Goal: Information Seeking & Learning: Learn about a topic

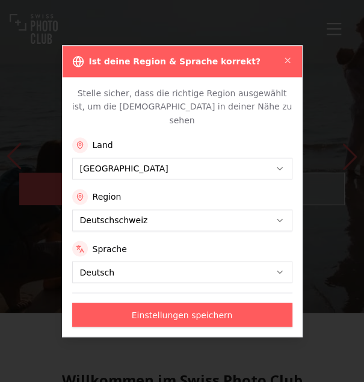
click at [285, 77] on div "Ist deine Region & Sprache korrekt?" at bounding box center [182, 61] width 239 height 31
click at [244, 166] on button "[GEOGRAPHIC_DATA]" at bounding box center [182, 168] width 220 height 22
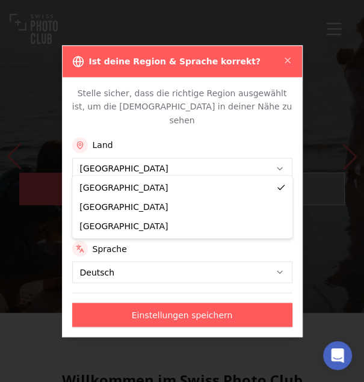
click at [237, 192] on div "Region" at bounding box center [182, 197] width 220 height 16
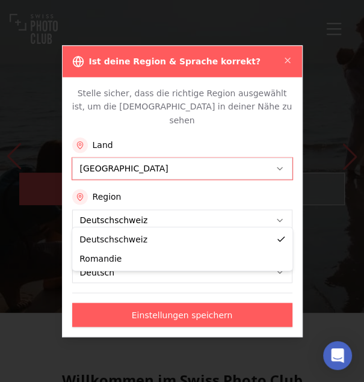
click at [277, 215] on icon "button" at bounding box center [280, 220] width 10 height 10
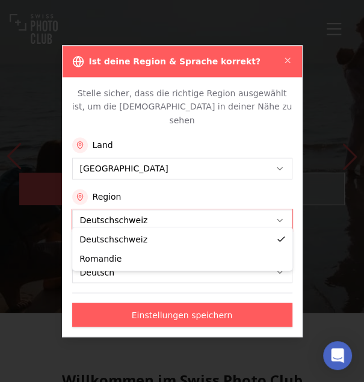
click at [241, 269] on div "Deutschschweiz Romandie" at bounding box center [182, 248] width 220 height 43
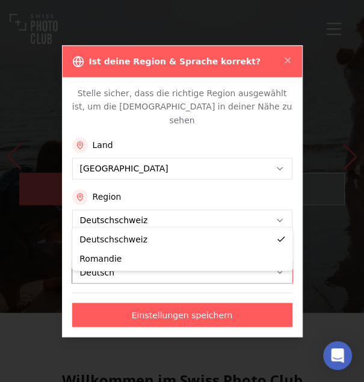
click at [235, 262] on button "Deutsch" at bounding box center [182, 272] width 220 height 22
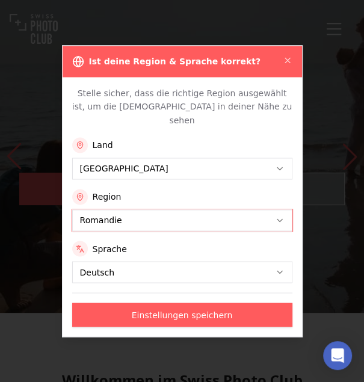
click at [281, 268] on icon "button" at bounding box center [280, 272] width 10 height 10
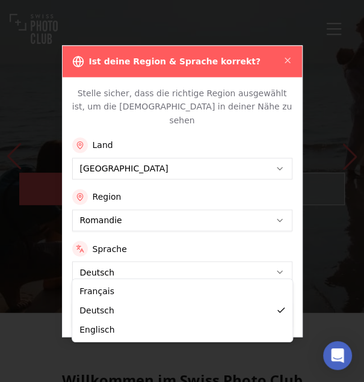
click at [242, 302] on button "Einstellungen speichern" at bounding box center [182, 314] width 220 height 24
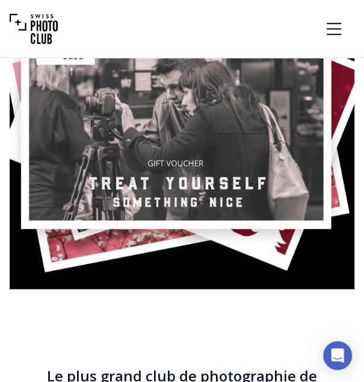
scroll to position [2952, 0]
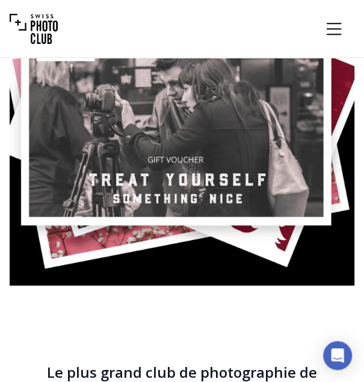
click at [337, 35] on icon "Menu" at bounding box center [334, 29] width 22 height 22
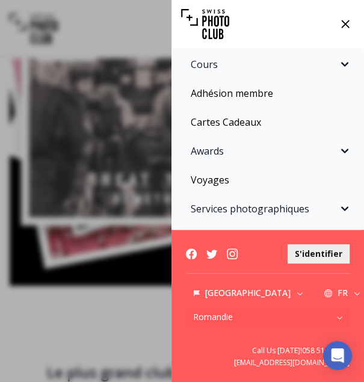
scroll to position [0, 0]
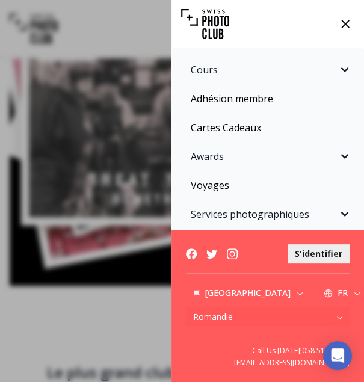
click at [340, 243] on icon "Sidebar" at bounding box center [344, 243] width 14 height 14
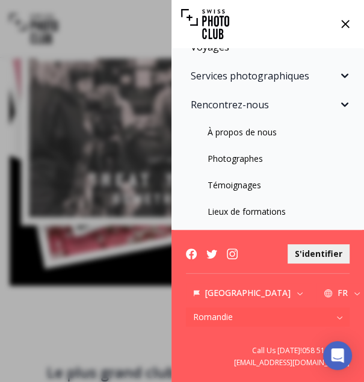
scroll to position [142, 0]
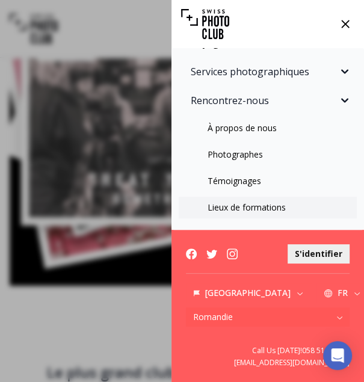
click at [298, 210] on link "Lieux de formations" at bounding box center [268, 208] width 178 height 22
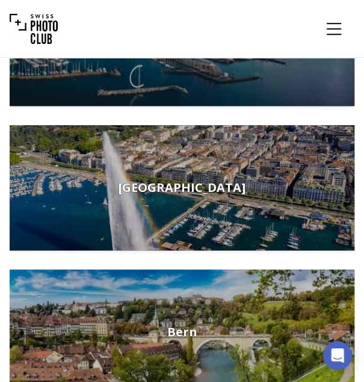
scroll to position [428, 0]
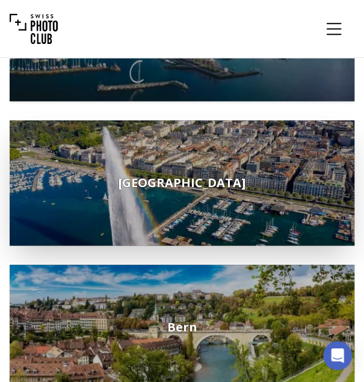
click at [278, 209] on img at bounding box center [182, 182] width 344 height 125
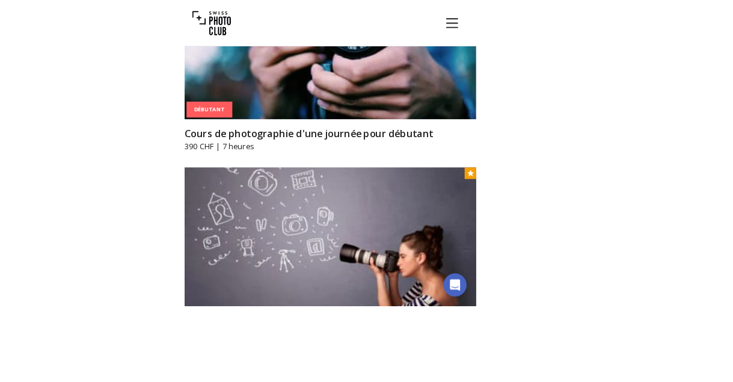
scroll to position [617, 0]
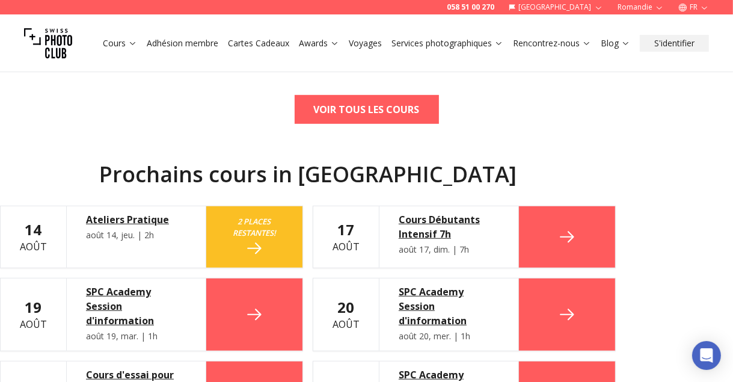
click at [363, 46] on link "Rencontrez-nous" at bounding box center [552, 43] width 78 height 12
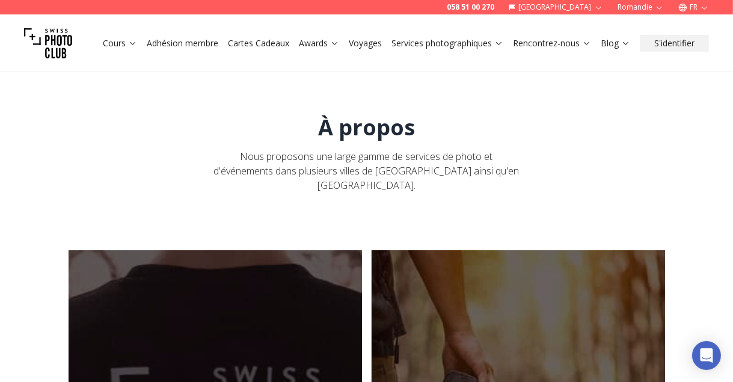
click at [363, 47] on link "Rencontrez-nous" at bounding box center [552, 43] width 78 height 12
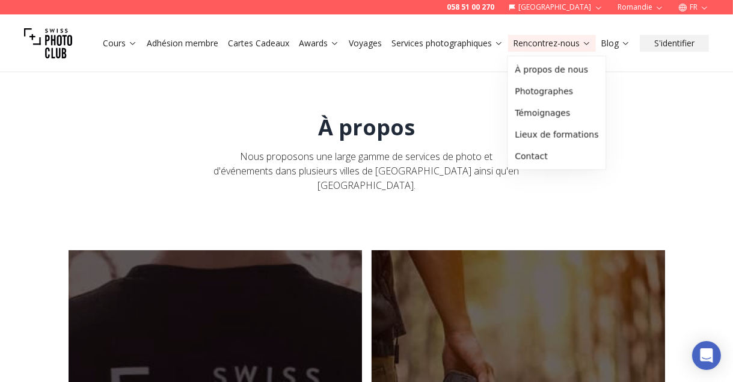
click at [110, 46] on link "Cours" at bounding box center [120, 43] width 34 height 12
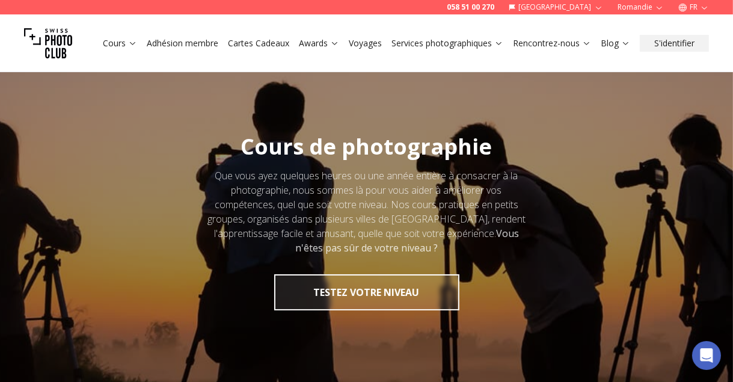
click at [130, 47] on link "Cours" at bounding box center [120, 43] width 34 height 12
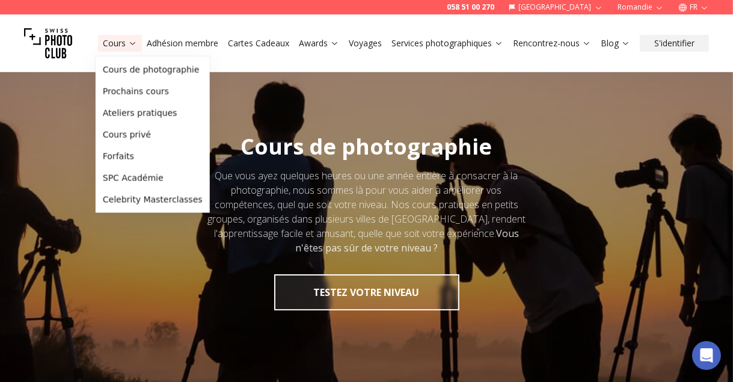
click at [363, 43] on link "Rencontrez-nous" at bounding box center [552, 43] width 78 height 12
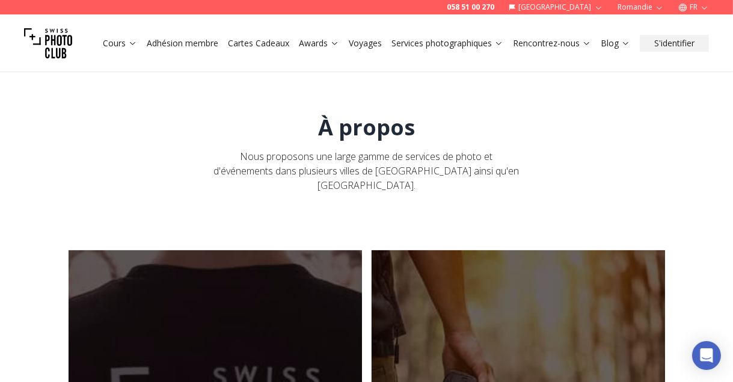
click at [363, 44] on link "Rencontrez-nous" at bounding box center [552, 43] width 78 height 12
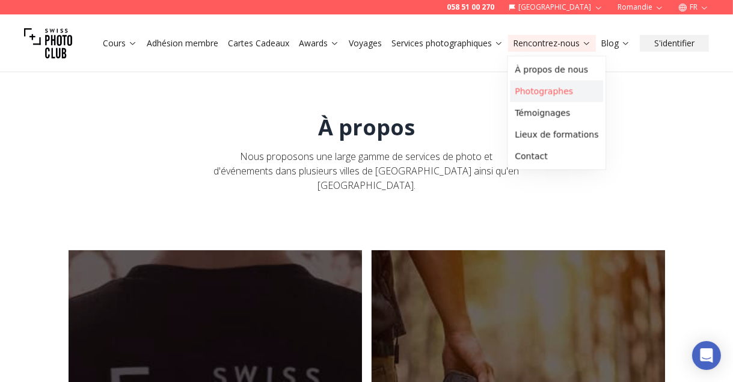
click at [363, 93] on link "Photographes" at bounding box center [556, 92] width 93 height 22
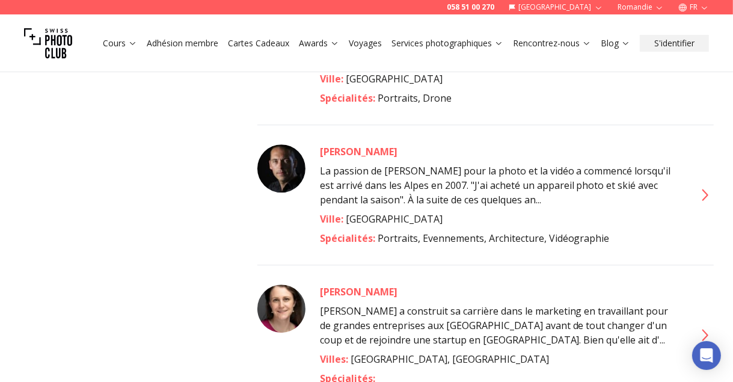
scroll to position [2745, 0]
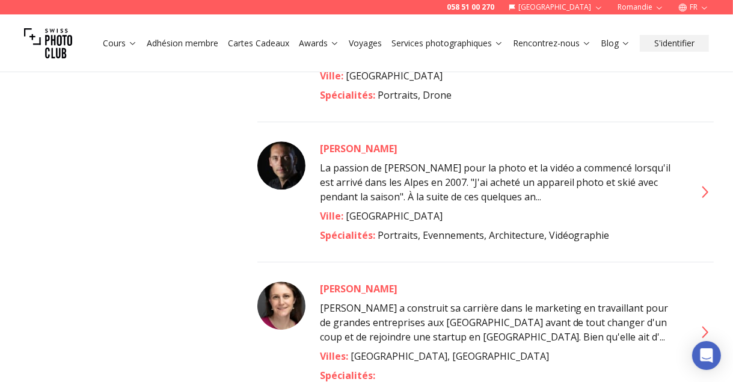
click at [363, 322] on icon at bounding box center [703, 331] width 19 height 19
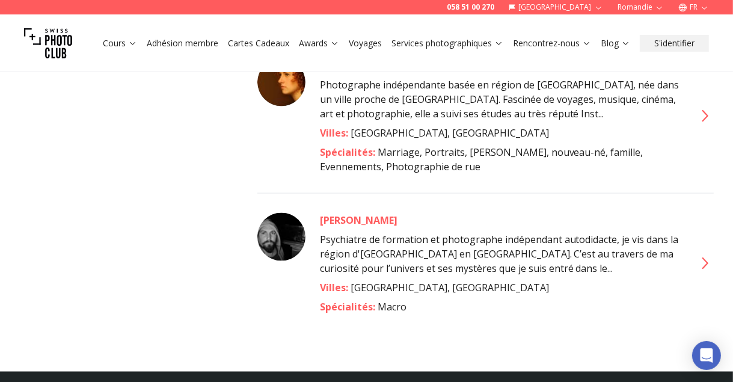
scroll to position [5261, 0]
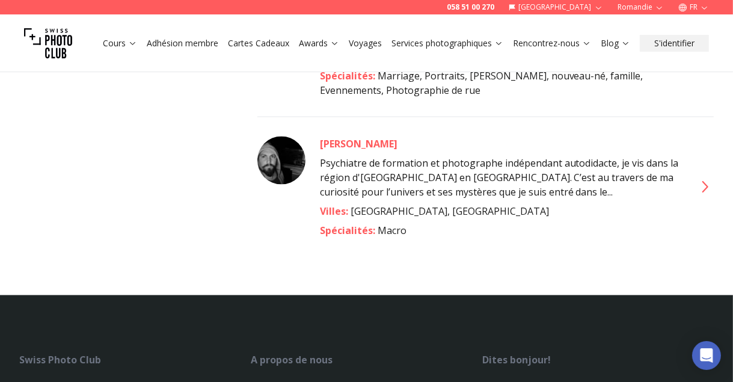
click at [259, 381] on link "L'équipe" at bounding box center [267, 387] width 32 height 11
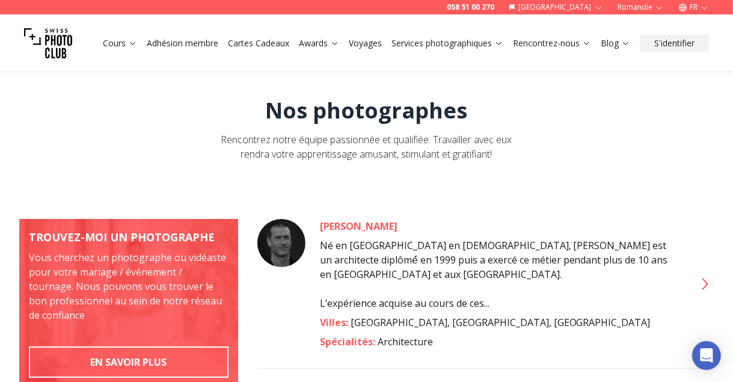
scroll to position [17, 0]
